Goal: Communication & Community: Answer question/provide support

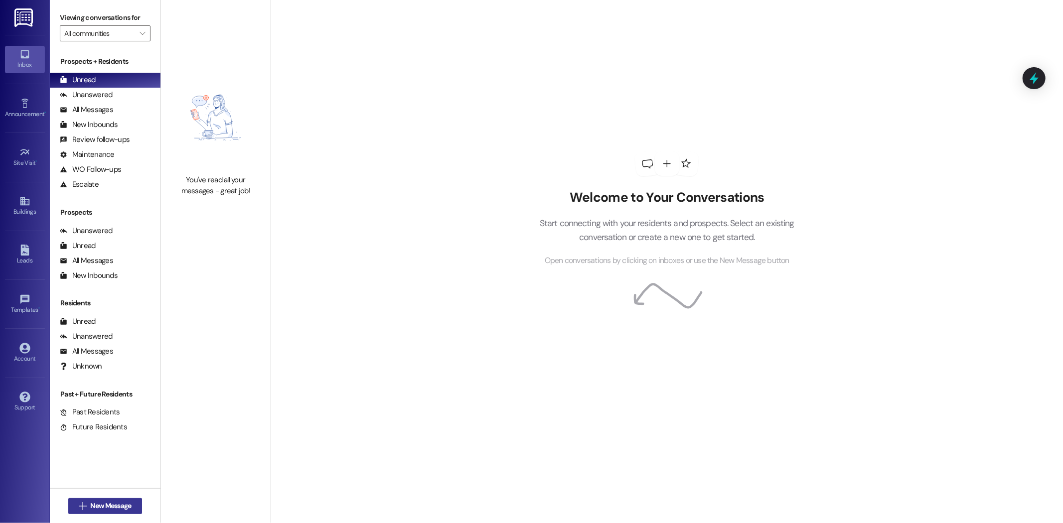
click at [98, 510] on span "New Message" at bounding box center [110, 506] width 41 height 10
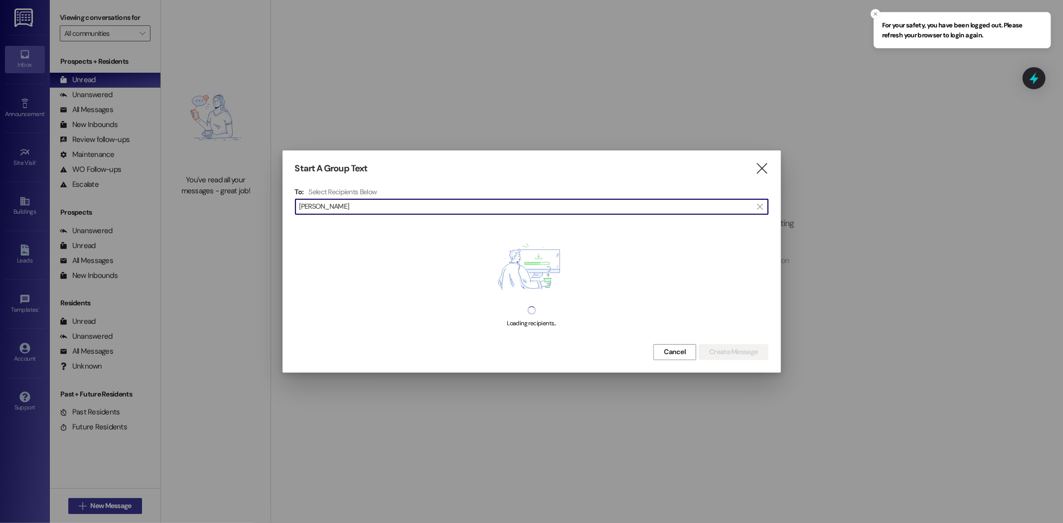
type input "[PERSON_NAME]"
click at [680, 357] on button "Cancel" at bounding box center [674, 352] width 43 height 16
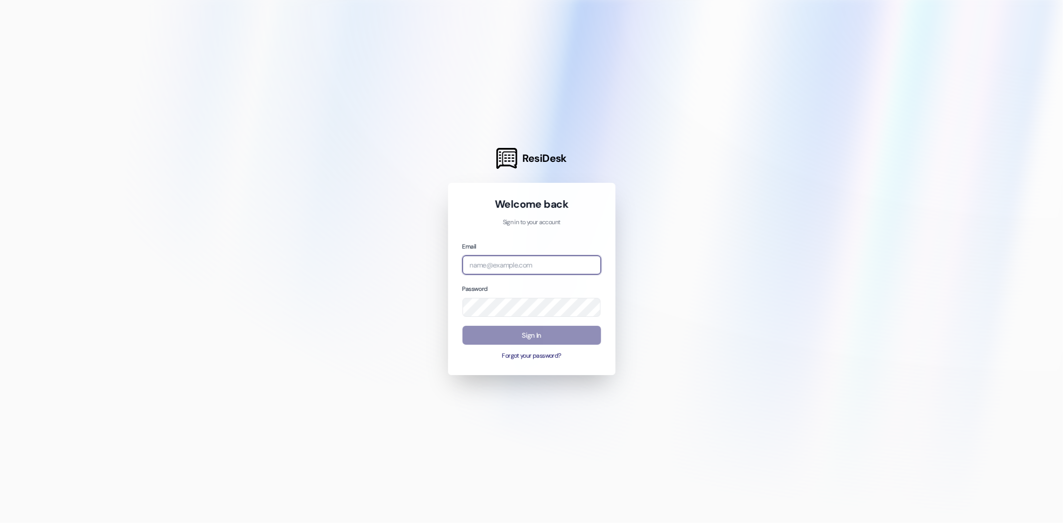
type input "[EMAIL_ADDRESS][DOMAIN_NAME]"
click at [531, 332] on button "Sign In" at bounding box center [531, 335] width 139 height 19
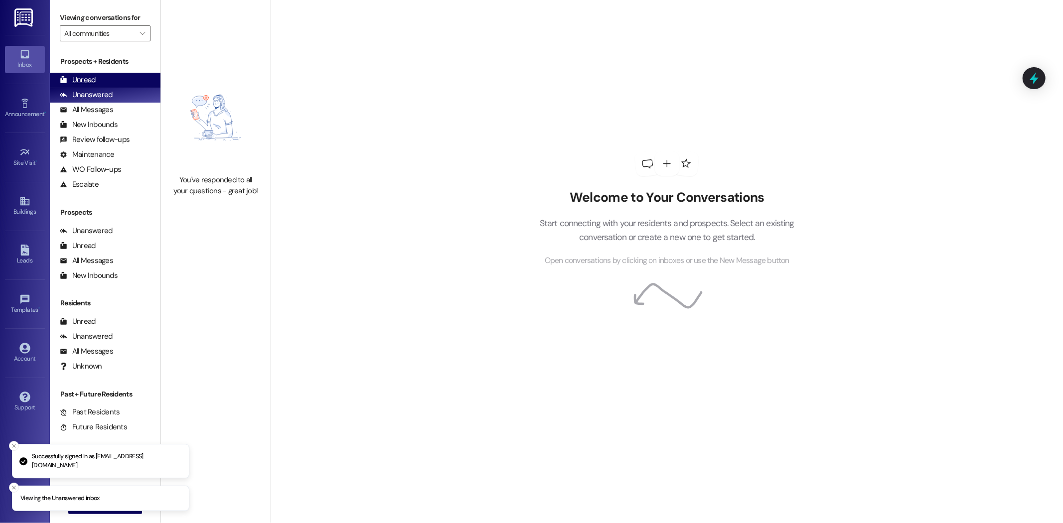
click at [86, 77] on div "Unread" at bounding box center [78, 80] width 36 height 10
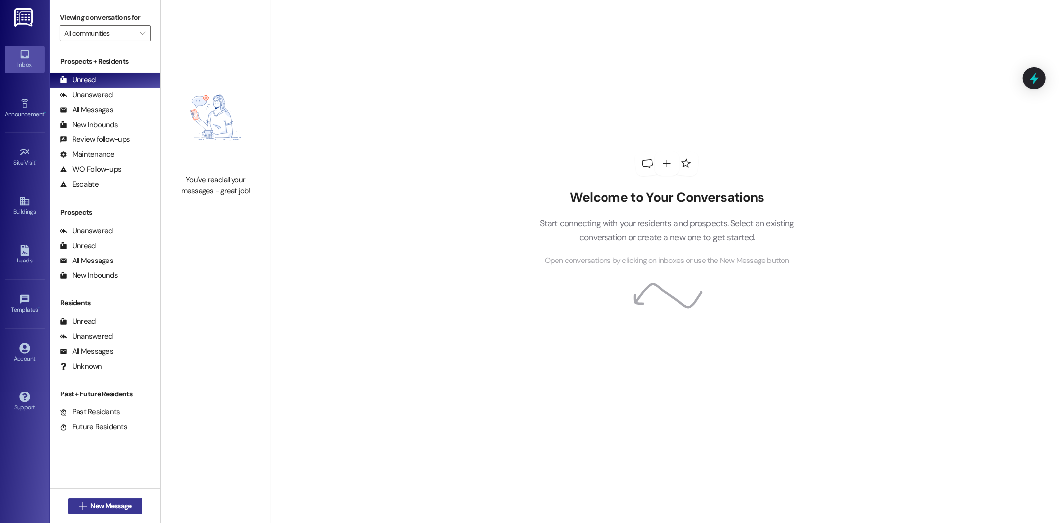
click at [96, 505] on span "New Message" at bounding box center [110, 506] width 41 height 10
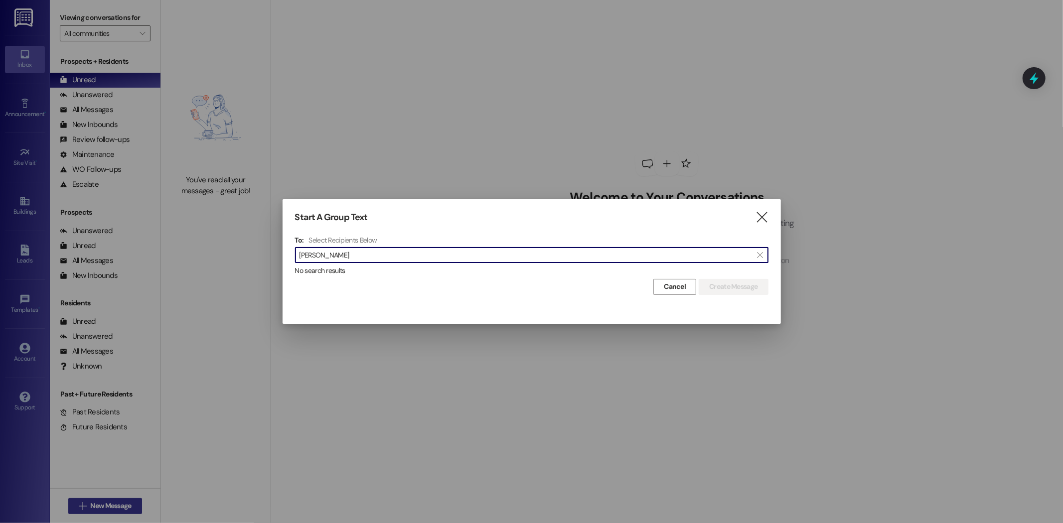
type input "[PERSON_NAME]"
click at [636, 254] on input "[PERSON_NAME]" at bounding box center [525, 255] width 452 height 14
click at [540, 271] on div "No search results" at bounding box center [531, 271] width 473 height 10
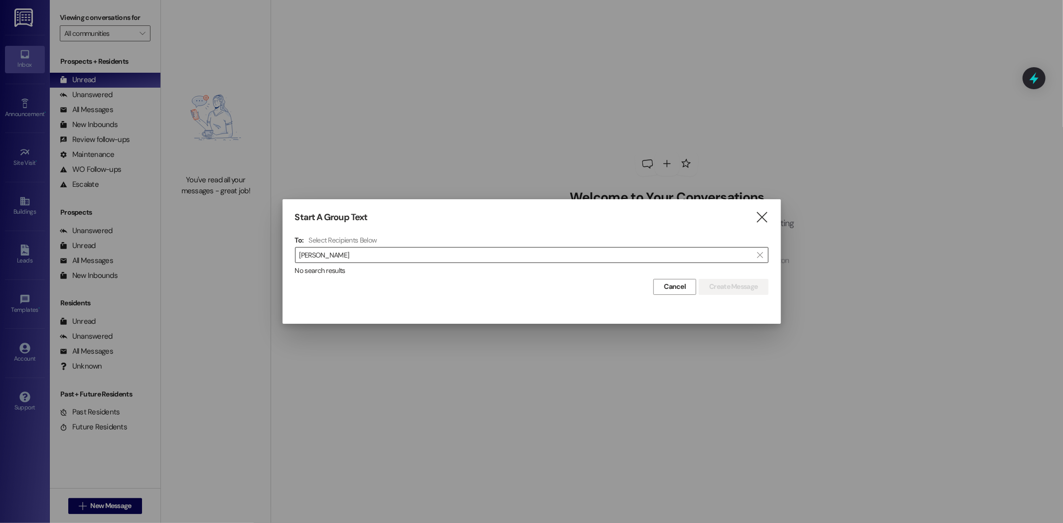
click at [459, 256] on input "[PERSON_NAME]" at bounding box center [525, 255] width 452 height 14
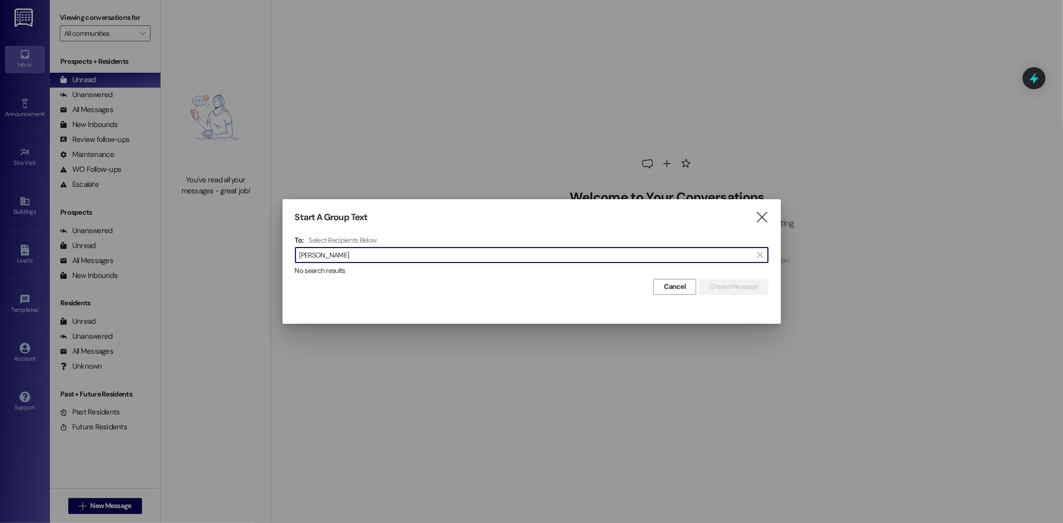
click at [451, 268] on div "No search results" at bounding box center [531, 271] width 473 height 10
click at [444, 248] on input "[PERSON_NAME]" at bounding box center [525, 255] width 452 height 14
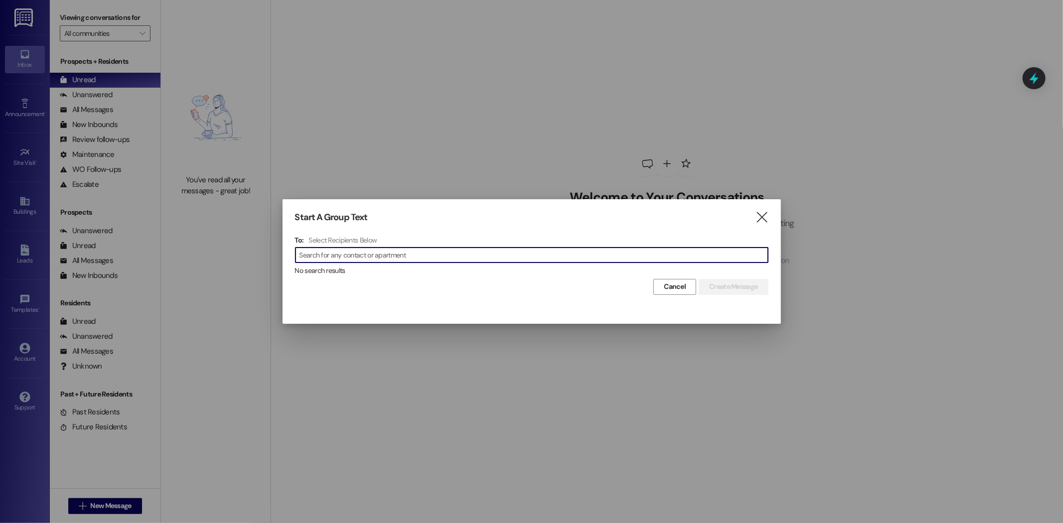
click at [560, 259] on input at bounding box center [533, 255] width 468 height 14
type input "[PERSON_NAME]"
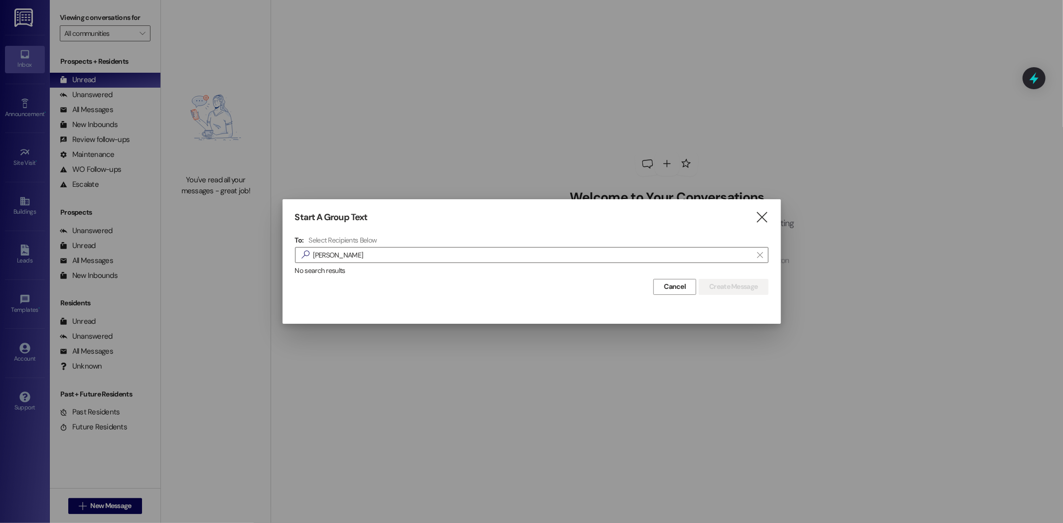
click at [769, 218] on div "Start A Group Text  To: Select Recipients Below  [PERSON_NAME]  No search re…" at bounding box center [532, 253] width 498 height 108
click at [765, 218] on icon "" at bounding box center [761, 217] width 13 height 10
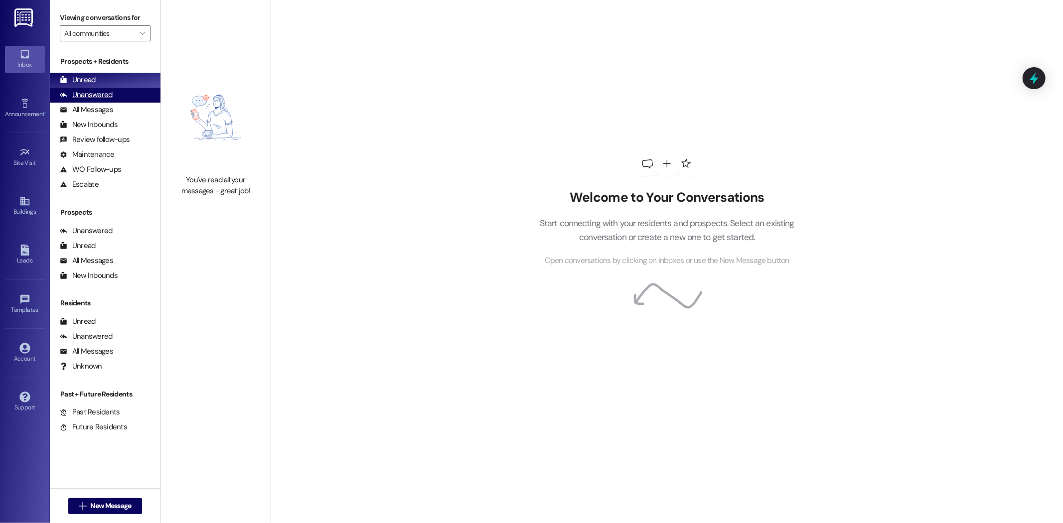
click at [97, 99] on div "Unanswered" at bounding box center [86, 95] width 53 height 10
click at [101, 113] on div "All Messages" at bounding box center [86, 110] width 53 height 10
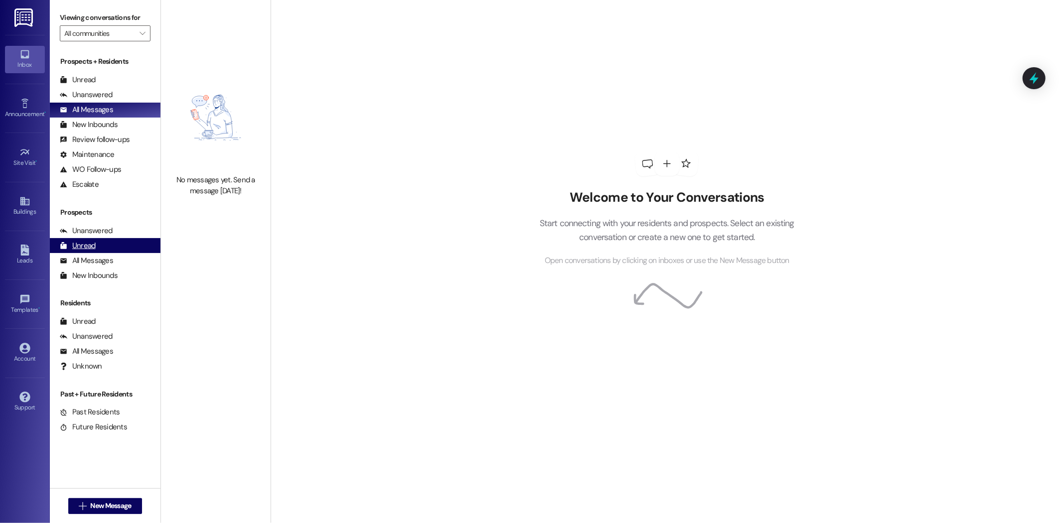
click at [90, 238] on div "Unread (0)" at bounding box center [105, 245] width 111 height 15
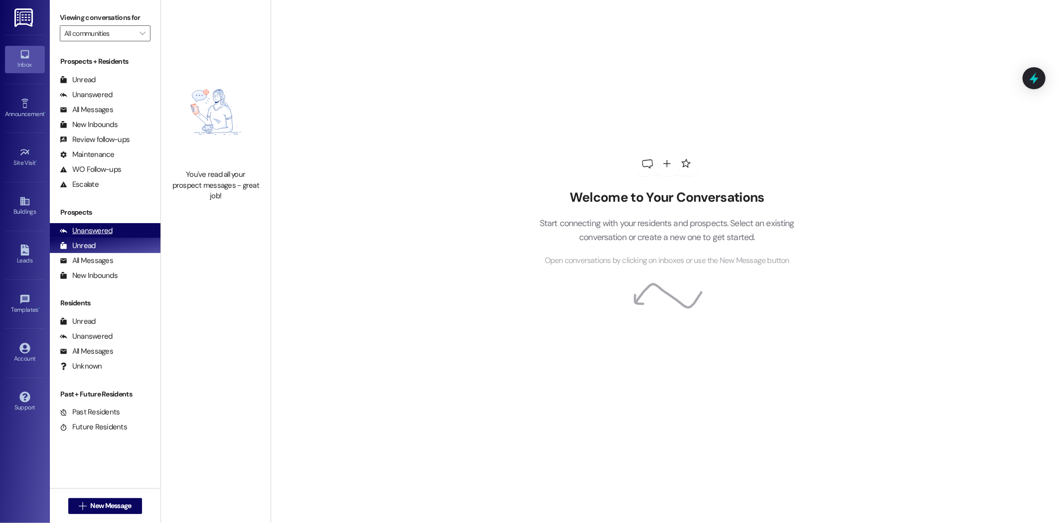
click at [95, 231] on div "Unanswered" at bounding box center [86, 231] width 53 height 10
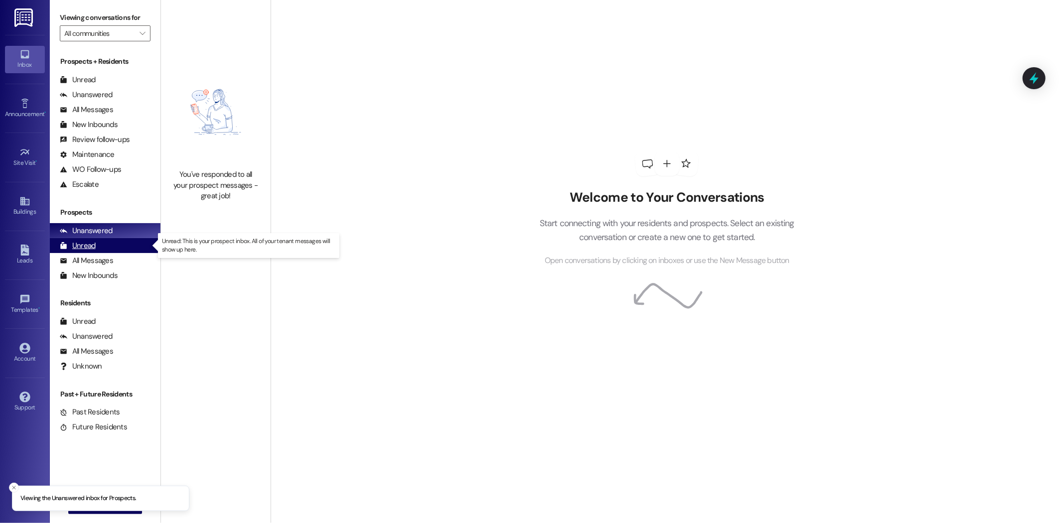
click at [95, 246] on div "Unread" at bounding box center [78, 246] width 36 height 10
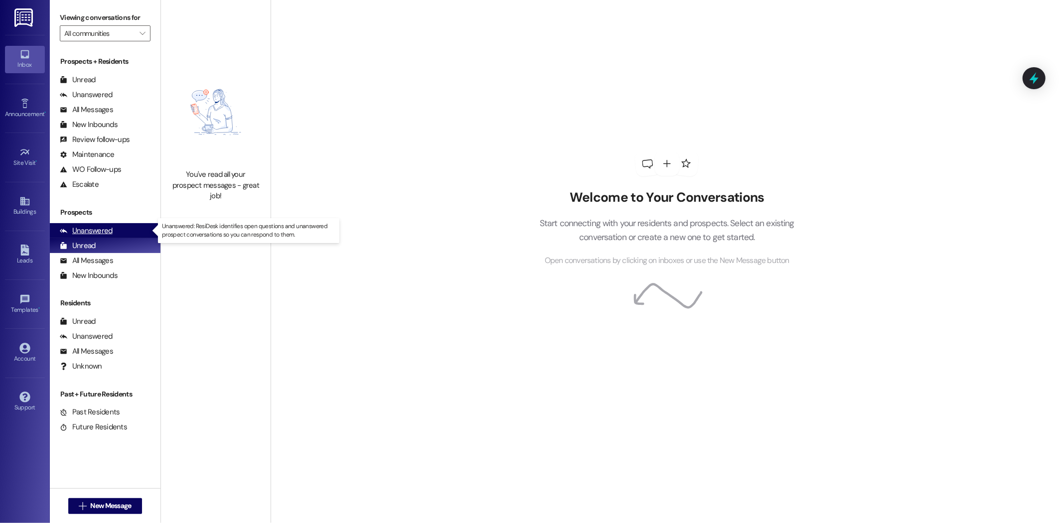
click at [96, 229] on div "Unanswered" at bounding box center [86, 231] width 53 height 10
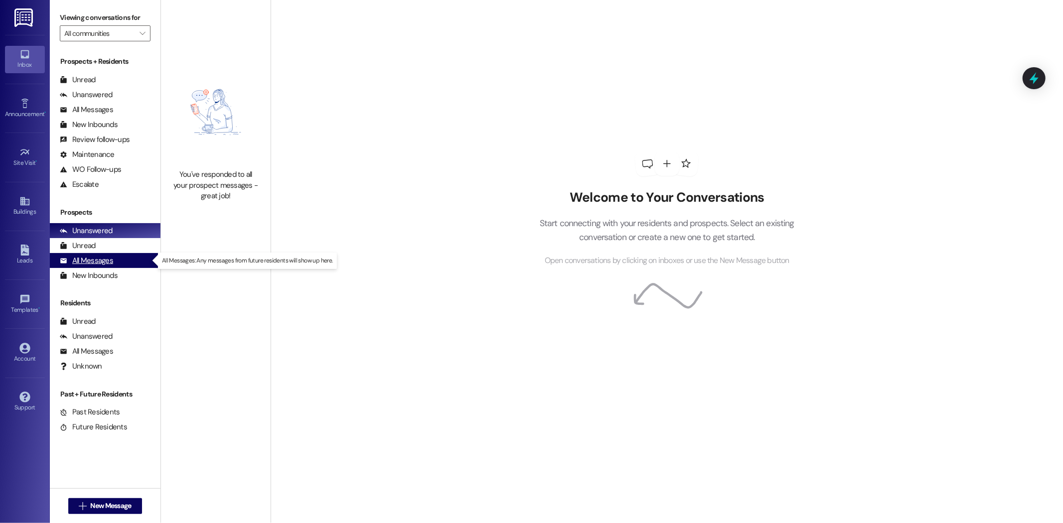
click at [100, 253] on div "All Messages (undefined)" at bounding box center [105, 260] width 111 height 15
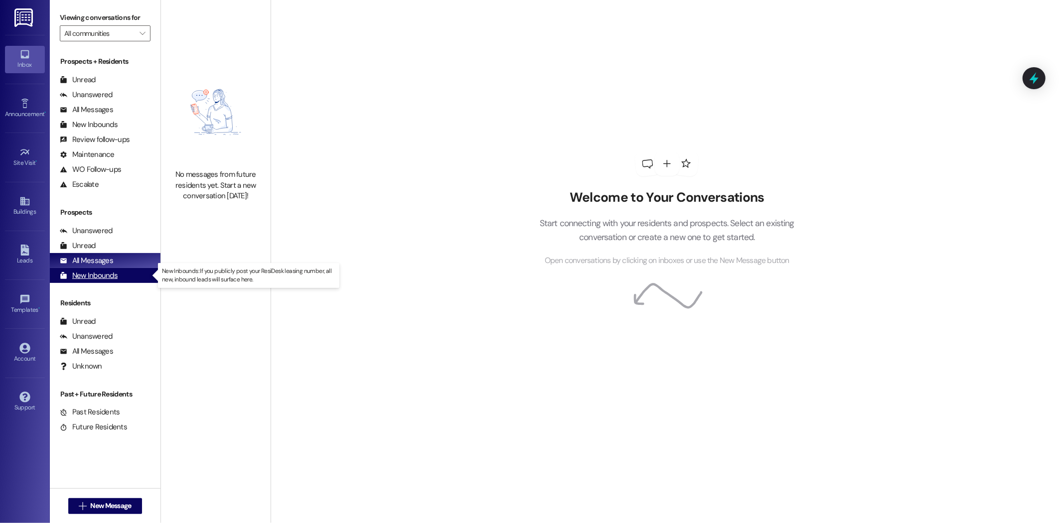
click at [103, 271] on div "New Inbounds" at bounding box center [89, 276] width 58 height 10
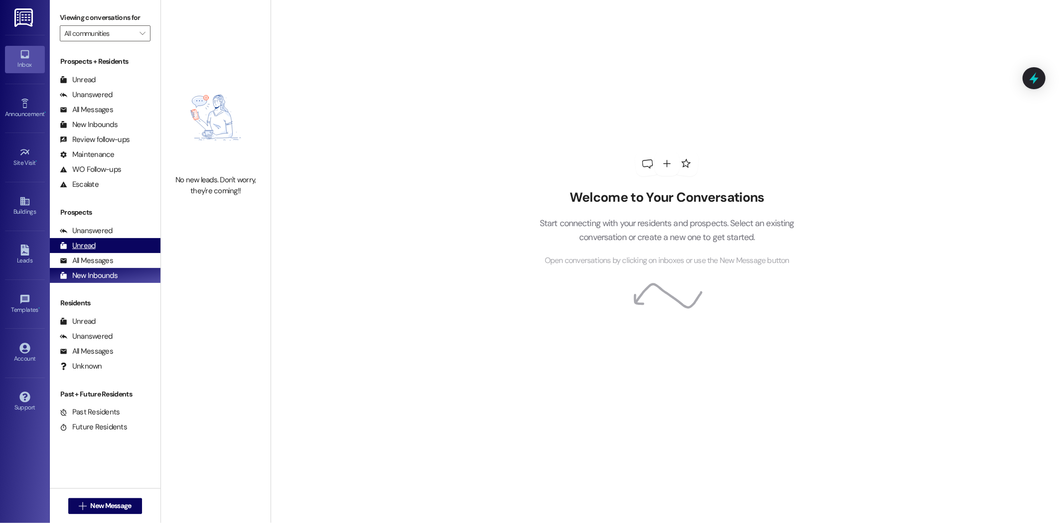
click at [103, 246] on div "Unread (0)" at bounding box center [105, 245] width 111 height 15
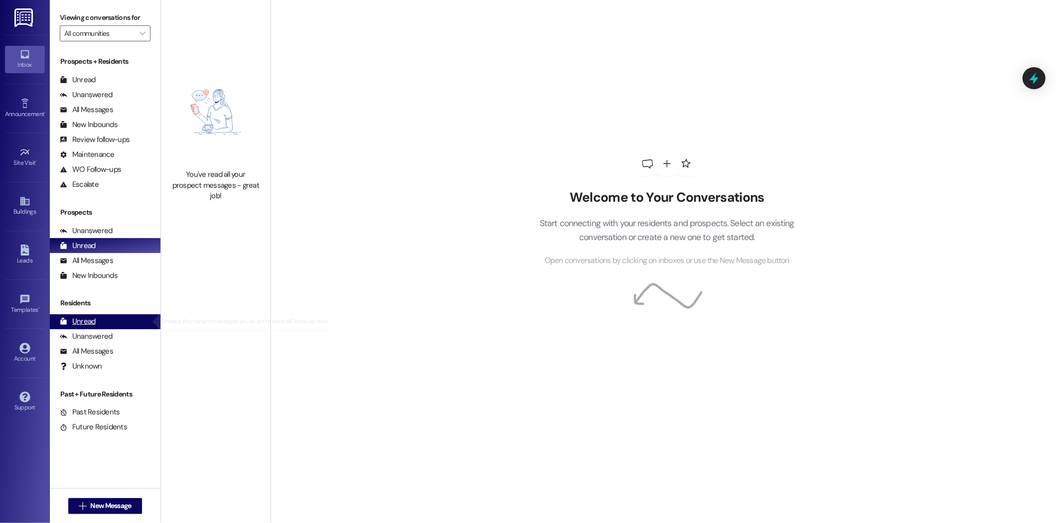
click at [108, 323] on div "Unread (0)" at bounding box center [105, 321] width 111 height 15
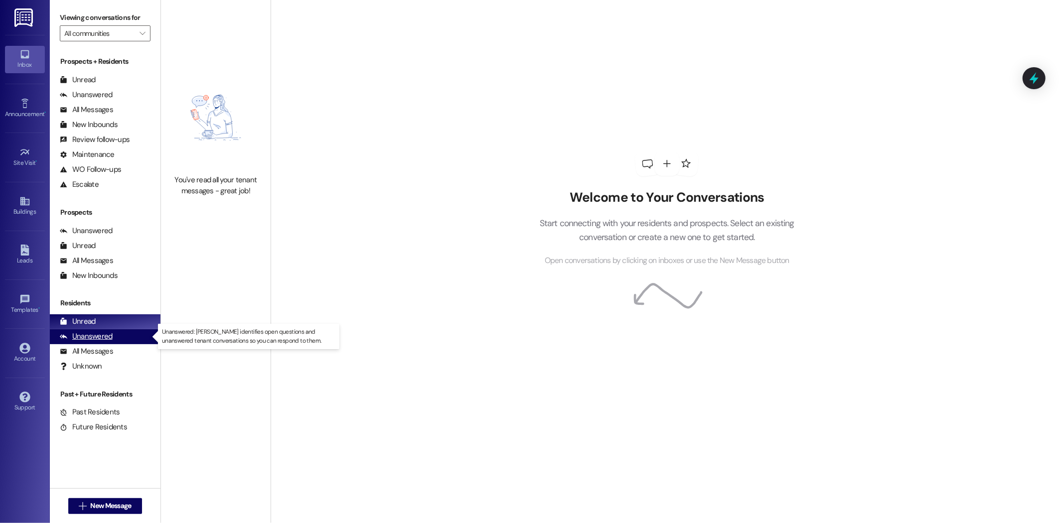
click at [115, 336] on div "Unanswered (0)" at bounding box center [105, 336] width 111 height 15
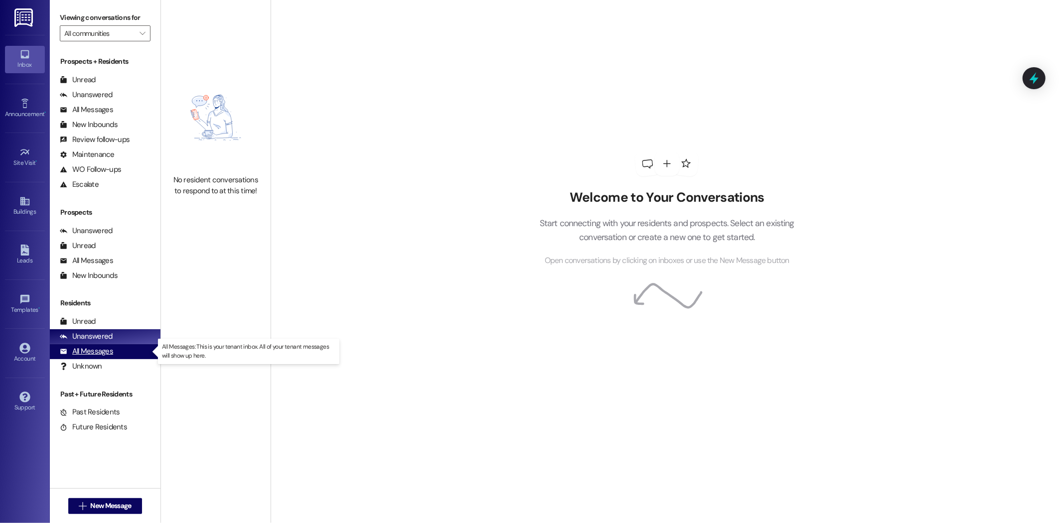
click at [117, 348] on div "All Messages (undefined)" at bounding box center [105, 351] width 111 height 15
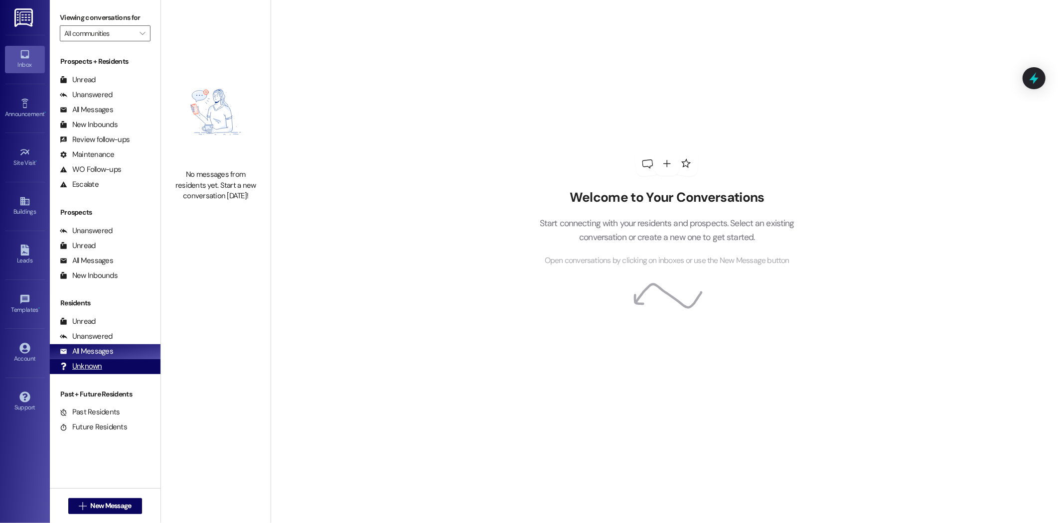
click at [118, 362] on div "Unknown (undefined)" at bounding box center [105, 366] width 111 height 15
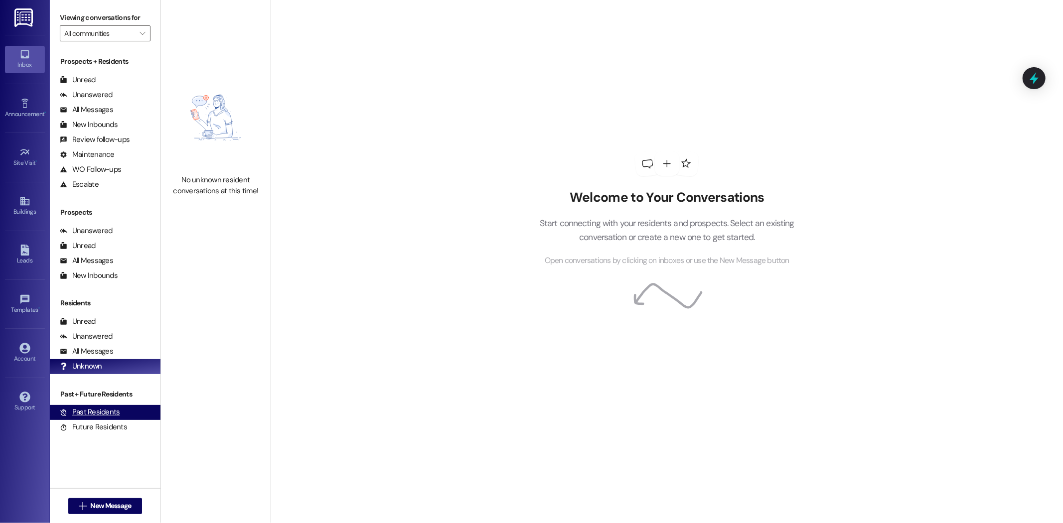
click at [110, 412] on div "Past Residents" at bounding box center [90, 412] width 60 height 10
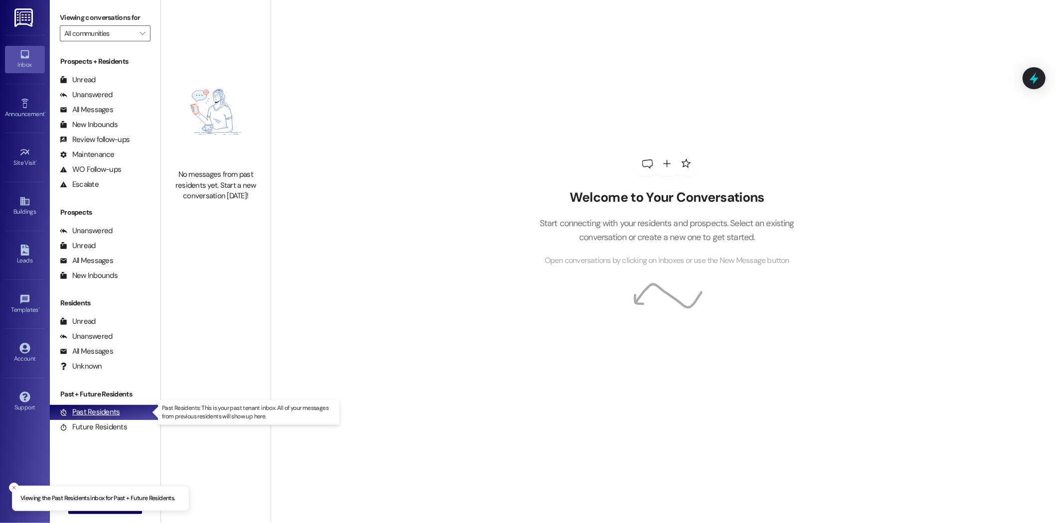
drag, startPoint x: 110, startPoint y: 412, endPoint x: 93, endPoint y: 414, distance: 17.5
click at [93, 414] on div "Past Residents" at bounding box center [90, 412] width 60 height 10
